Goal: Task Accomplishment & Management: Complete application form

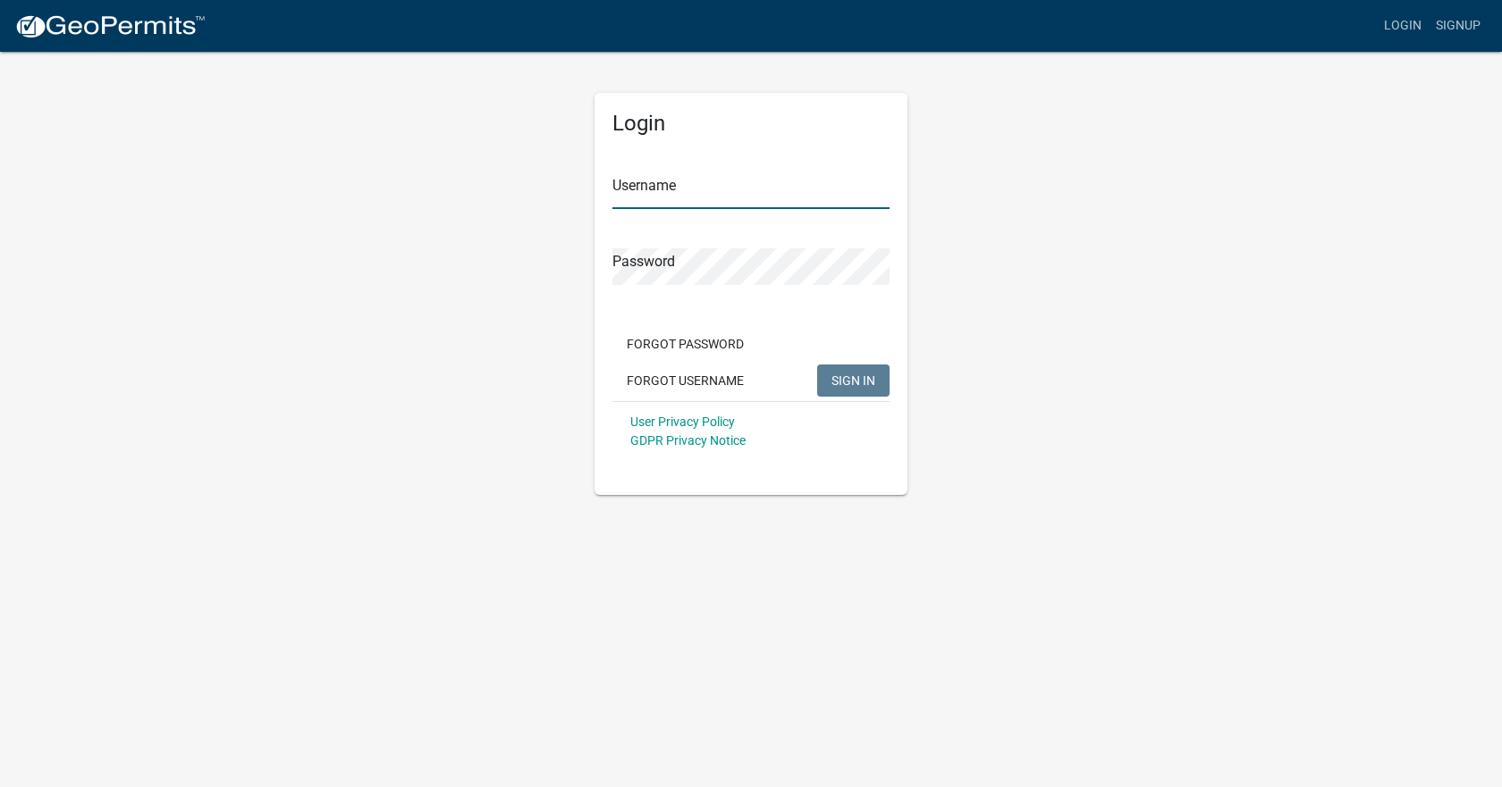
type input "[EMAIL_ADDRESS][DOMAIN_NAME]"
click at [834, 387] on span "SIGN IN" at bounding box center [853, 380] width 44 height 14
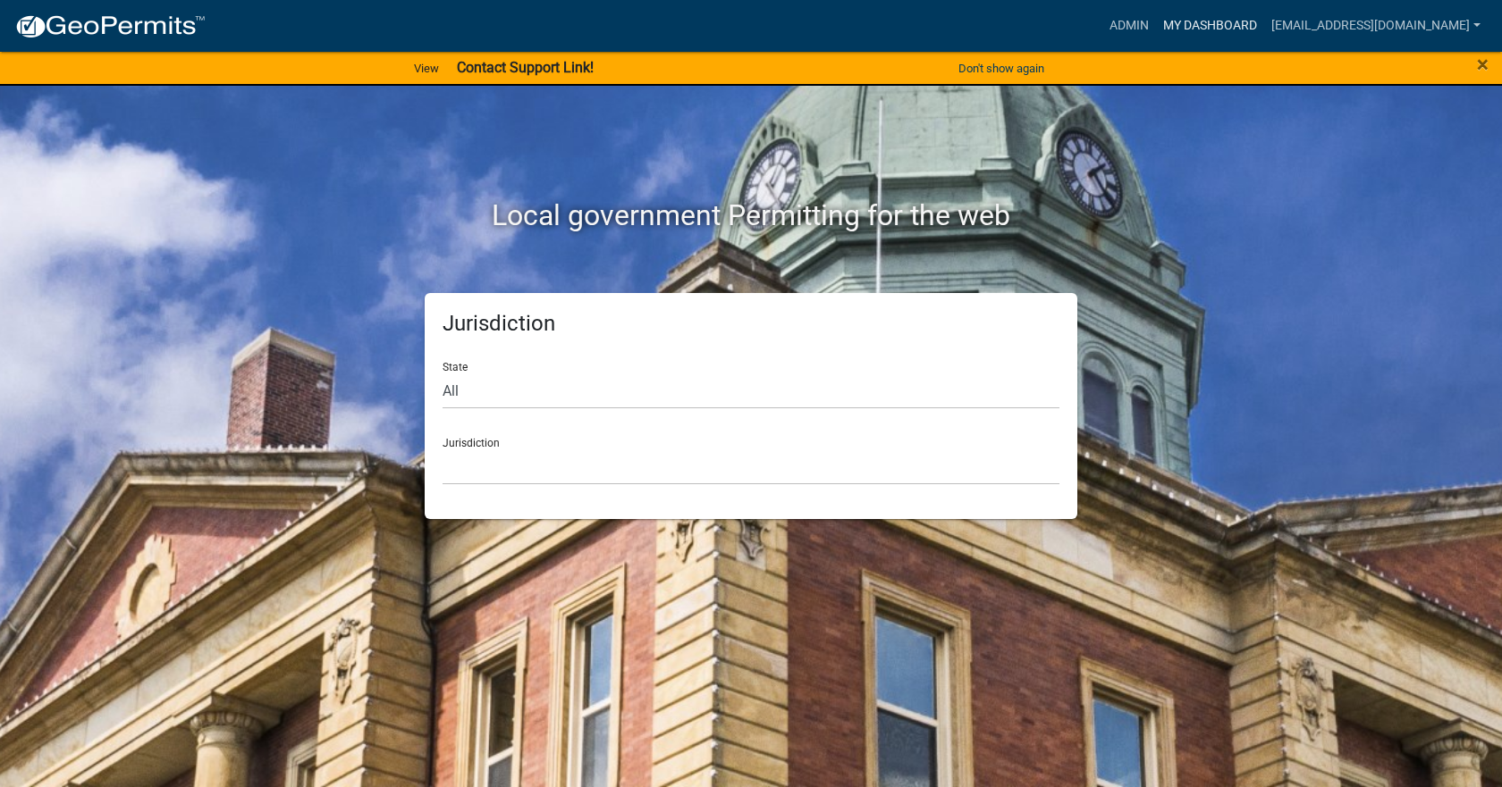
click at [1169, 21] on link "My Dashboard" at bounding box center [1210, 26] width 108 height 34
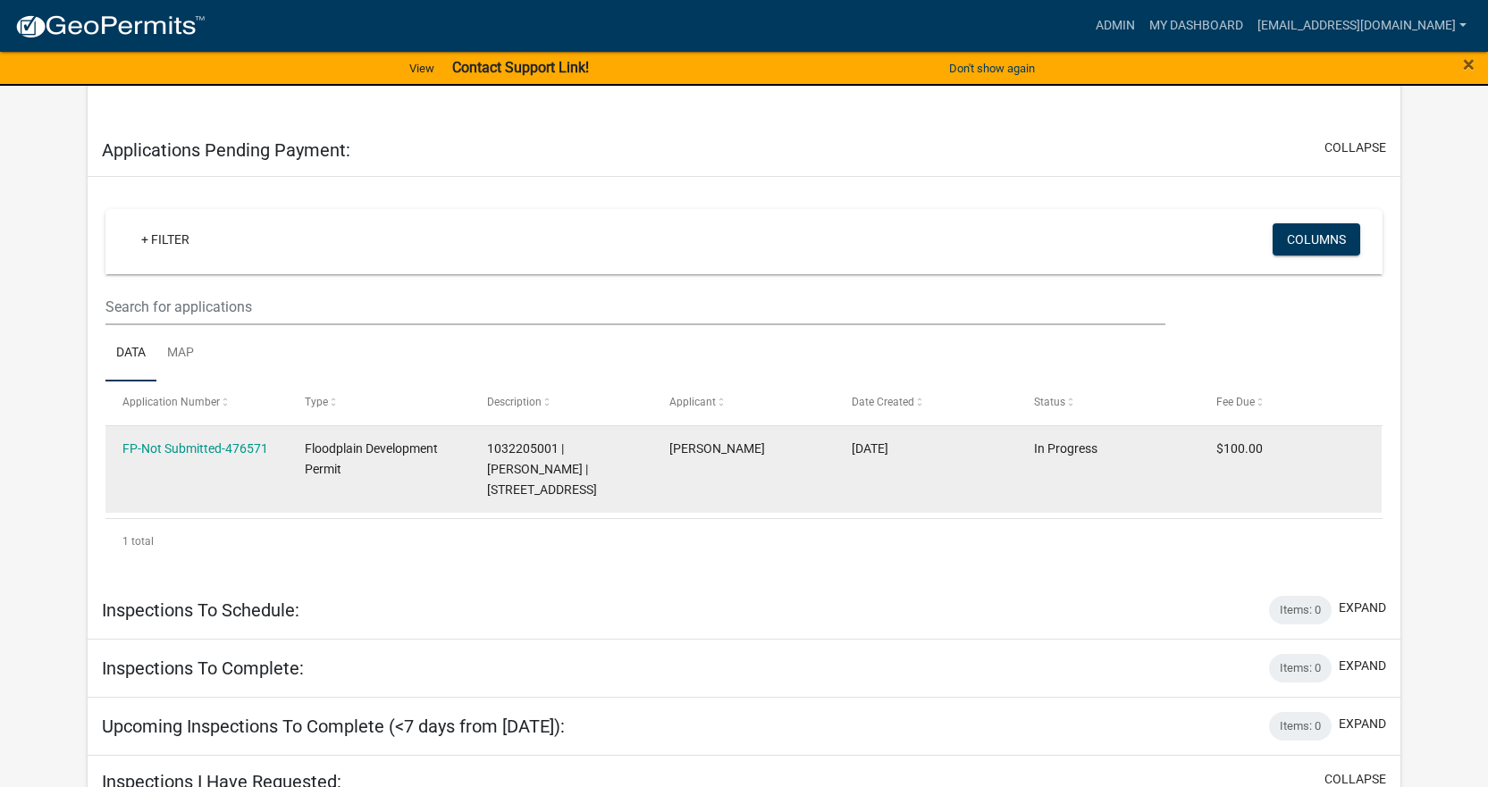
scroll to position [923, 0]
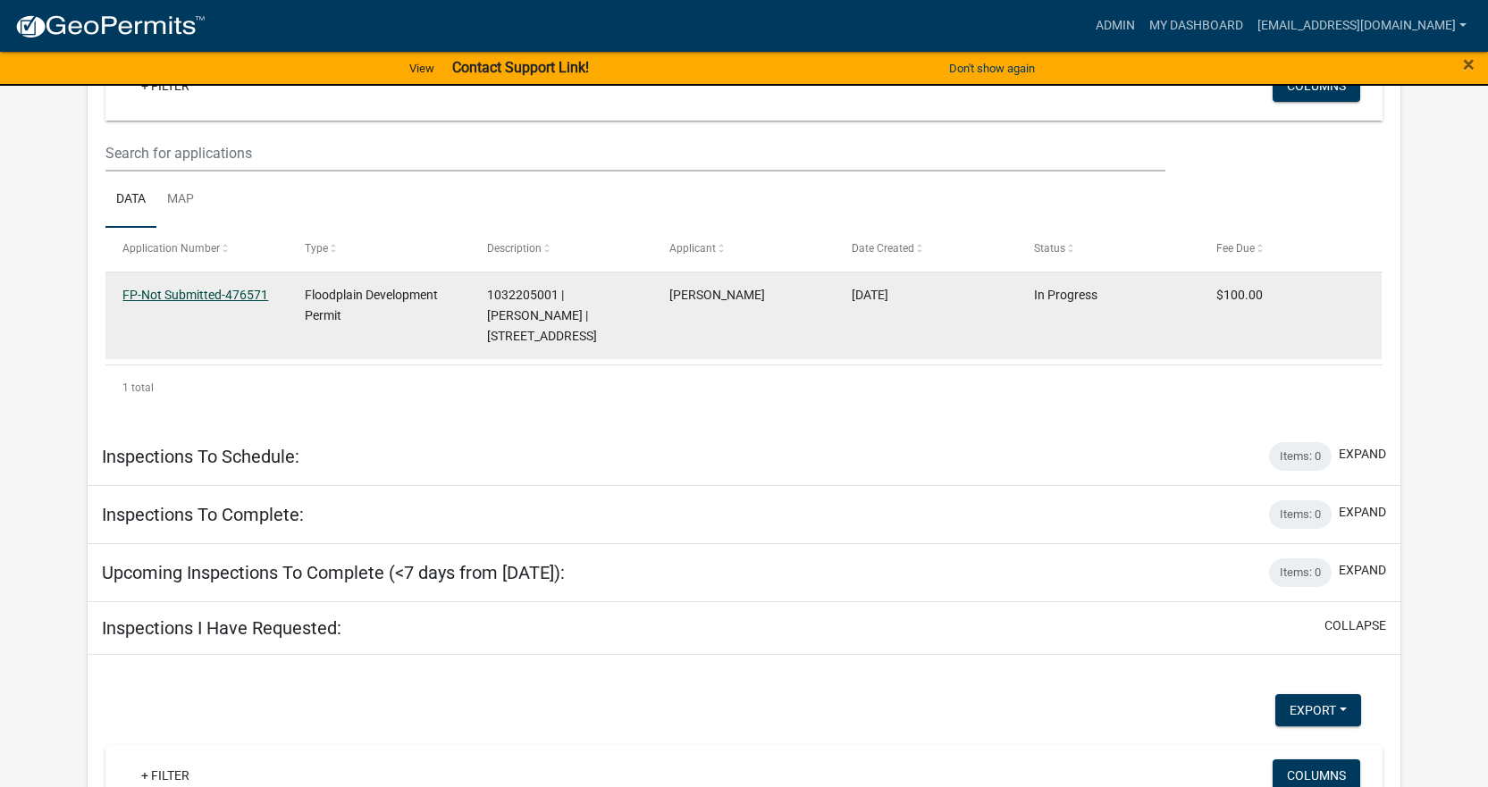
click at [231, 293] on link "FP-Not Submitted-476571" at bounding box center [195, 295] width 146 height 14
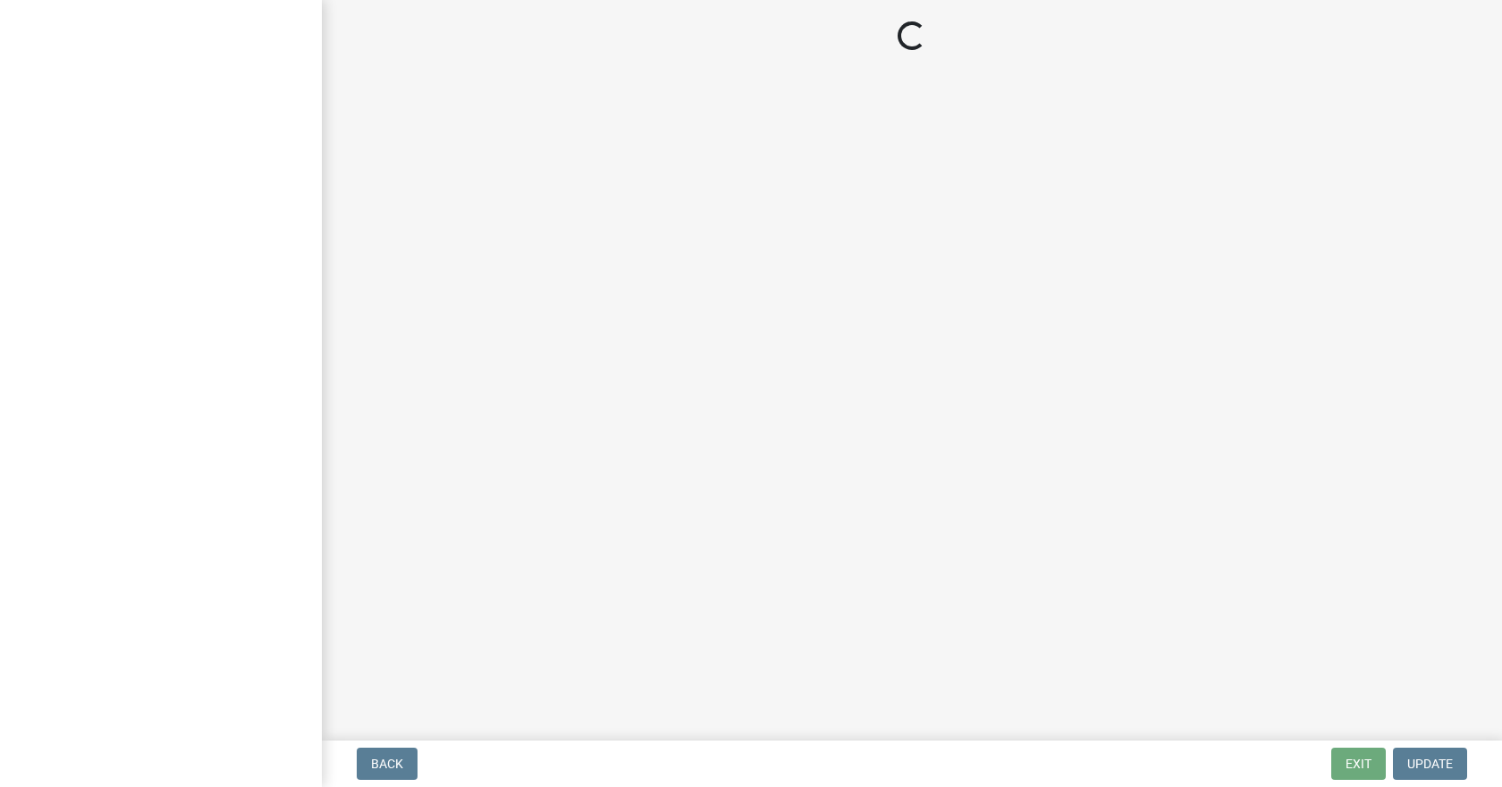
select select "3: 3"
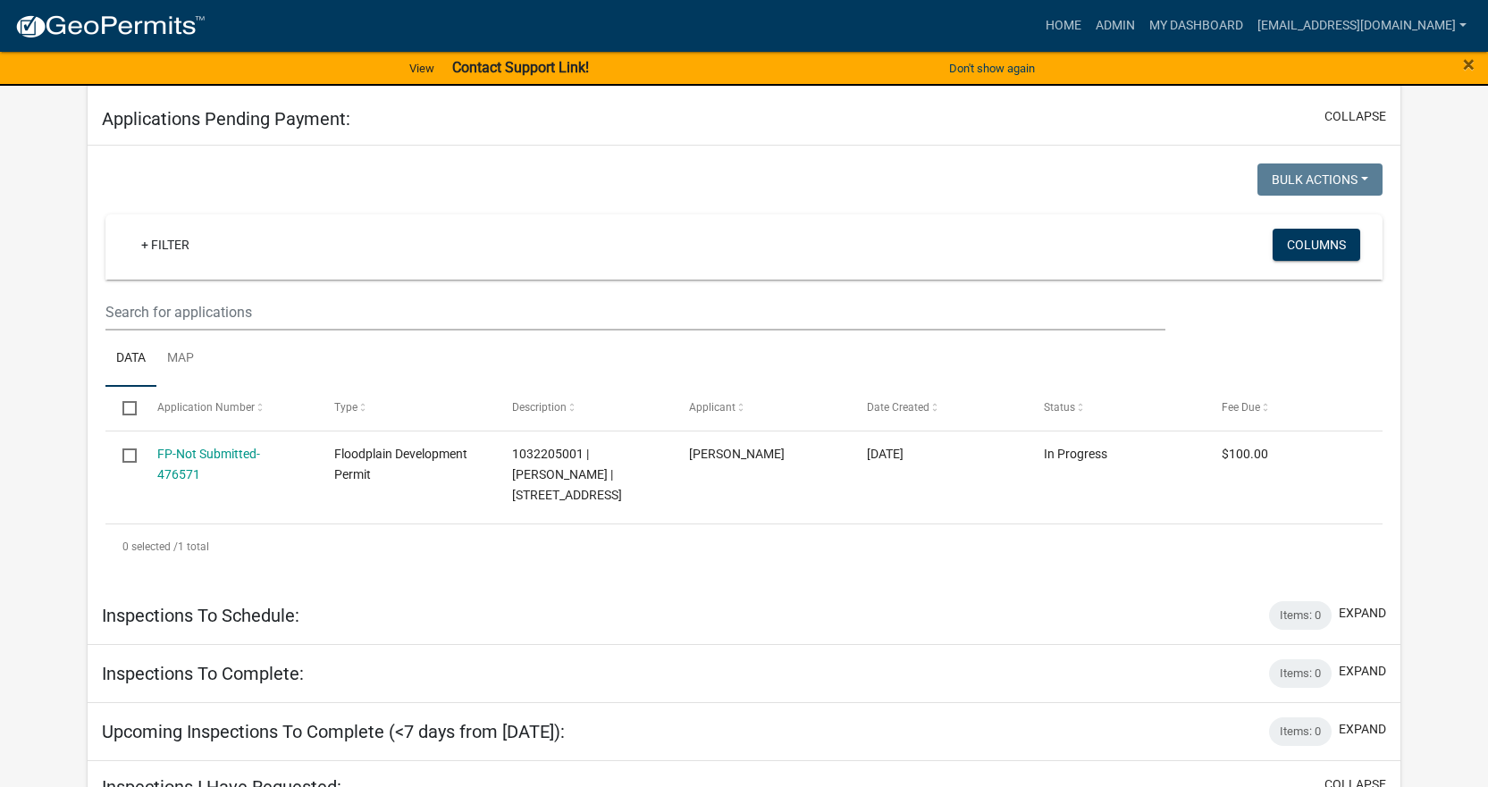
scroll to position [1049, 0]
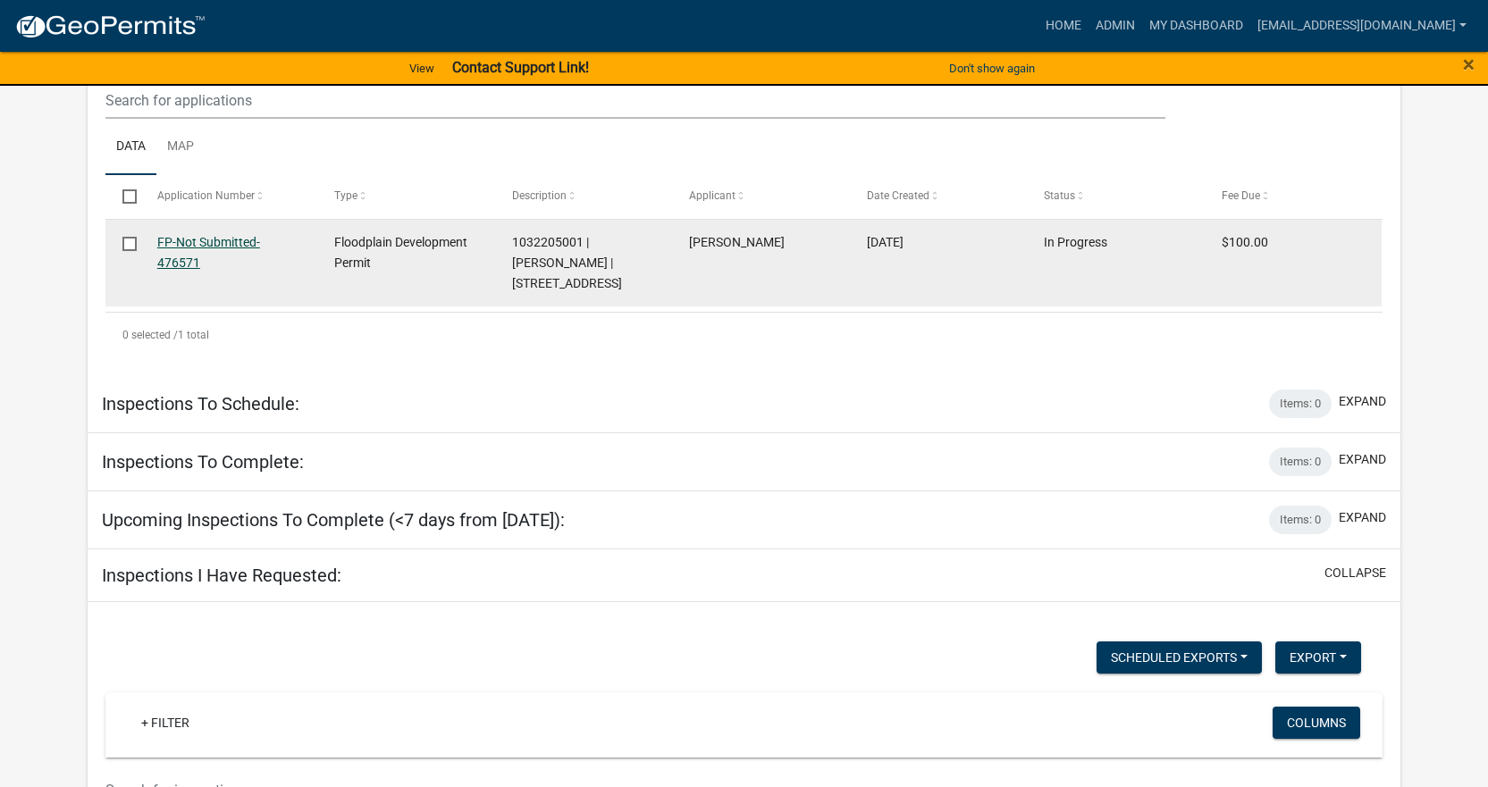
click at [201, 245] on link "FP-Not Submitted-476571" at bounding box center [208, 252] width 103 height 35
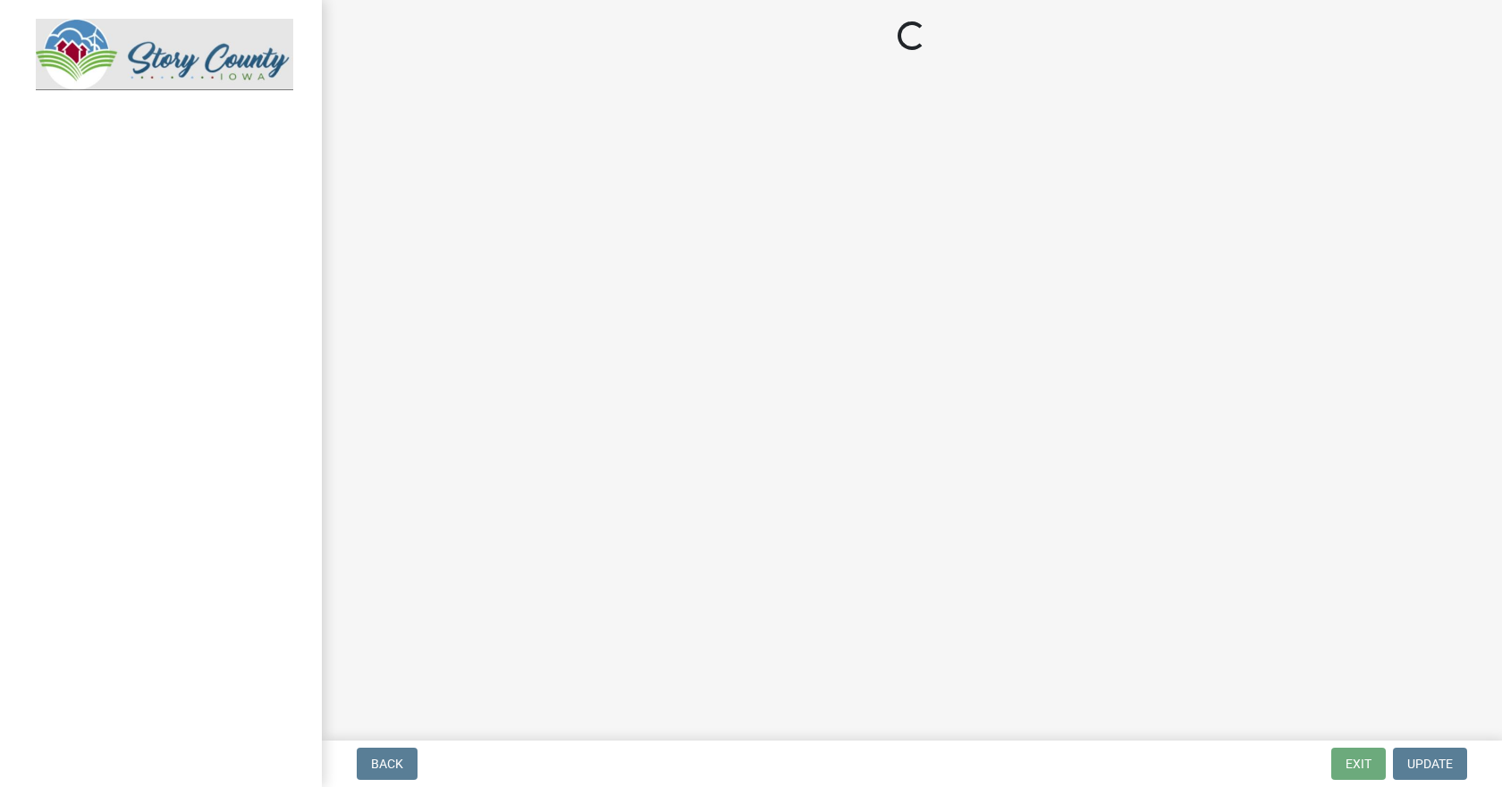
select select "3: 3"
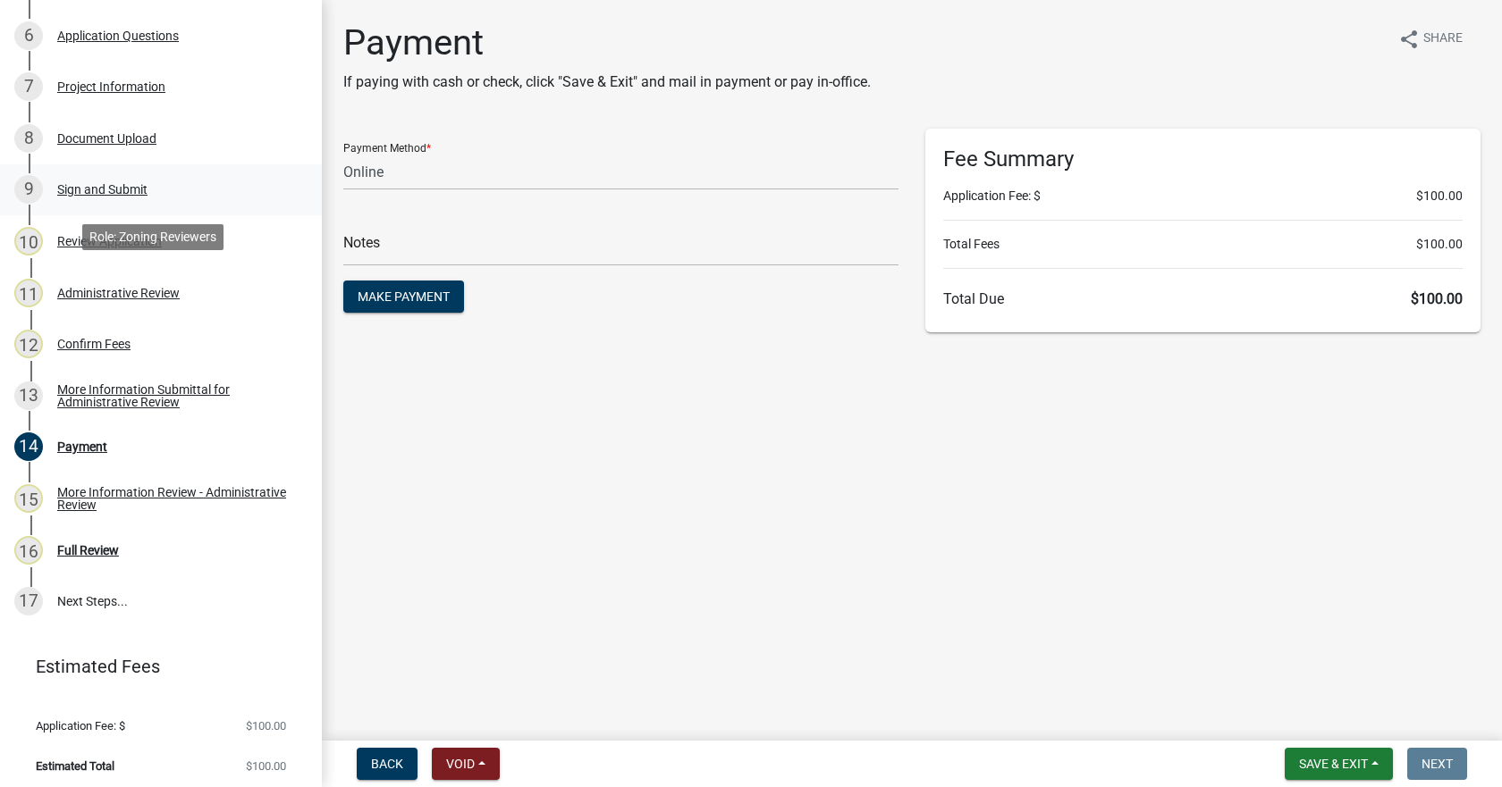
scroll to position [534, 0]
